Goal: Find contact information: Find contact information

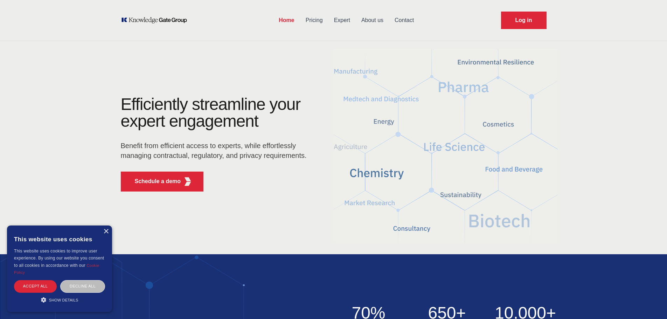
click at [315, 20] on link "Pricing" at bounding box center [314, 20] width 28 height 18
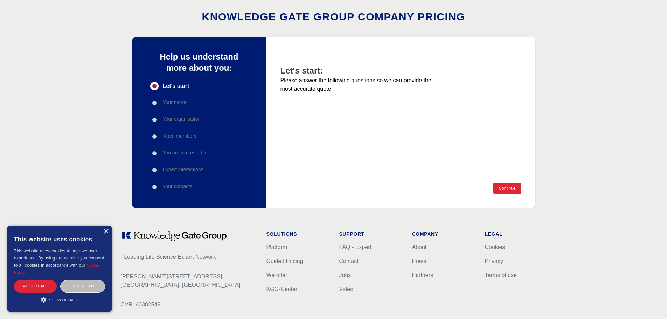
scroll to position [95, 0]
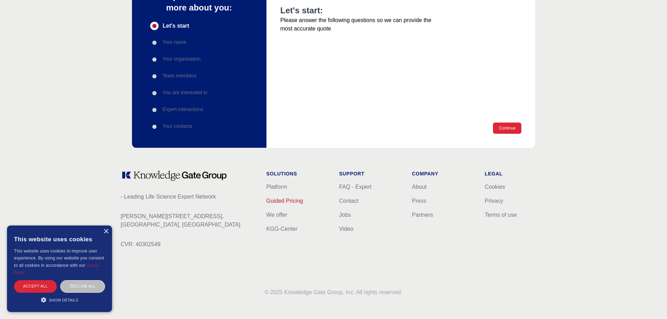
click at [290, 201] on link "Guided Pricing" at bounding box center [285, 201] width 37 height 6
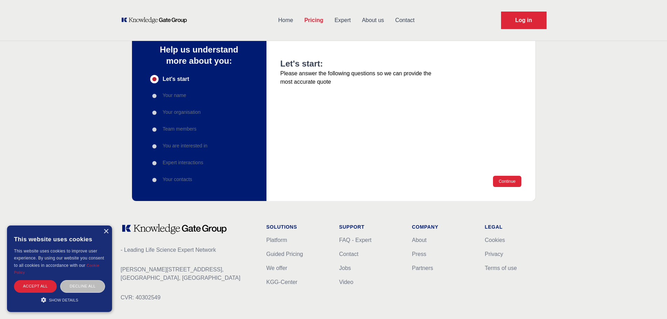
scroll to position [0, 0]
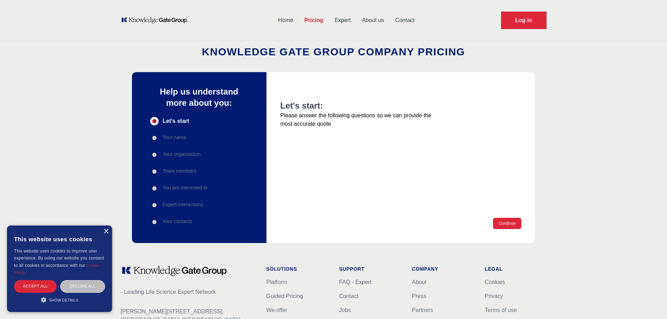
click at [170, 20] on icon "KOL Knowledge Platform: Talk to Key External Experts (KEE)" at bounding box center [154, 20] width 67 height 7
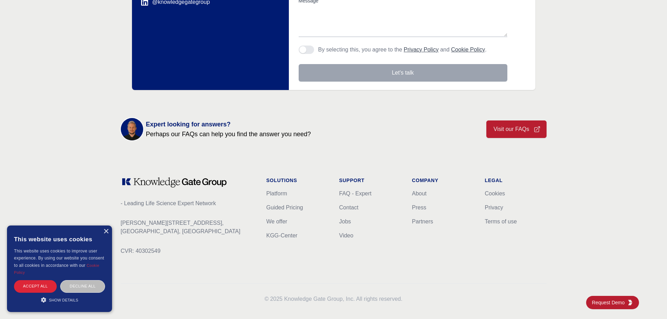
scroll to position [217, 0]
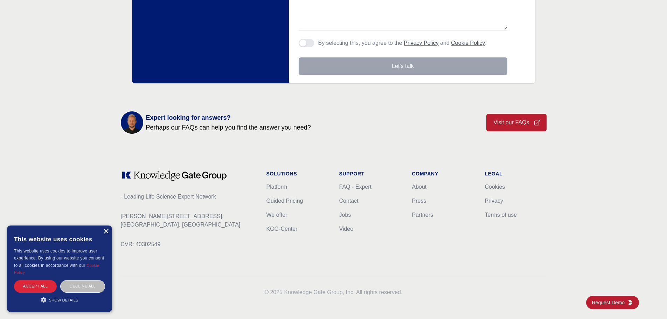
click at [104, 232] on div "×" at bounding box center [105, 231] width 5 height 5
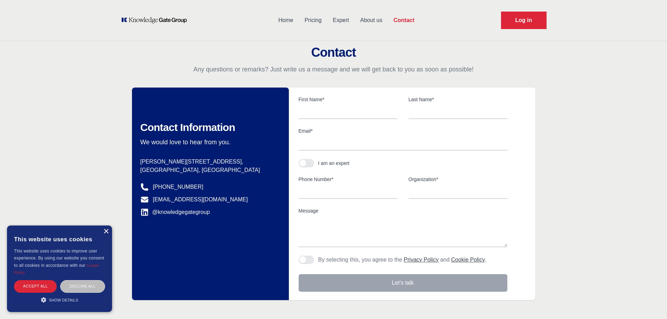
click at [106, 230] on div "×" at bounding box center [105, 231] width 5 height 5
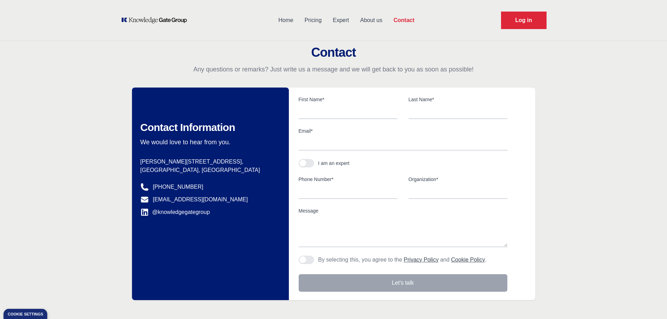
click at [337, 15] on link "Expert" at bounding box center [341, 20] width 27 height 18
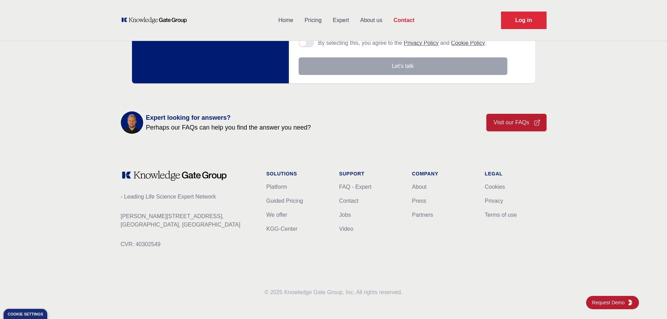
scroll to position [42, 0]
